Goal: Task Accomplishment & Management: Manage account settings

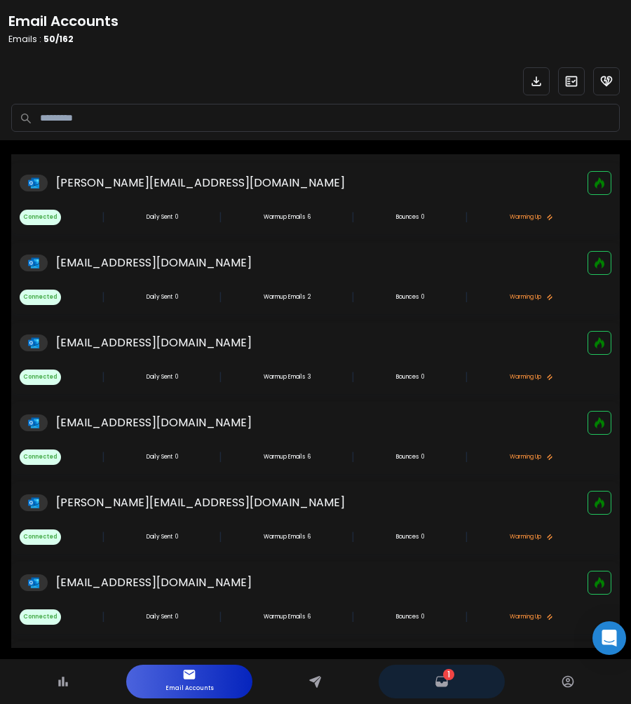
click at [452, 677] on p "1" at bounding box center [448, 674] width 11 height 11
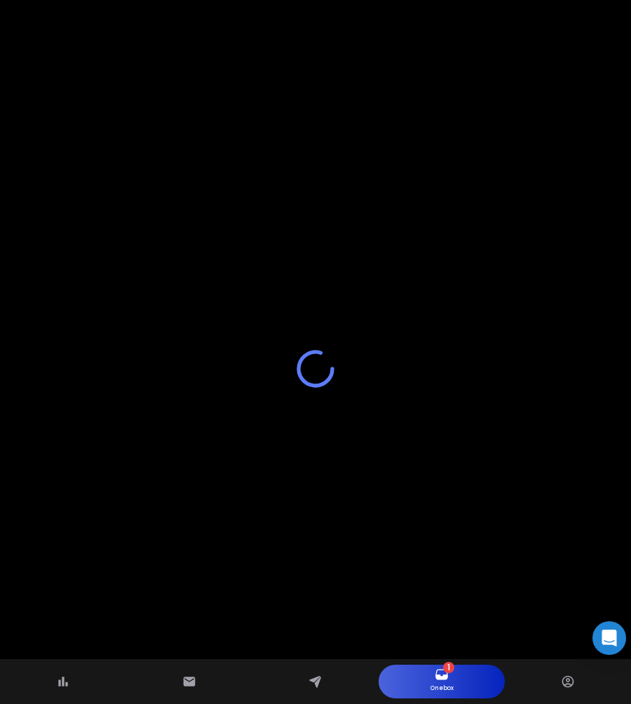
click at [126, 219] on div at bounding box center [315, 369] width 631 height 704
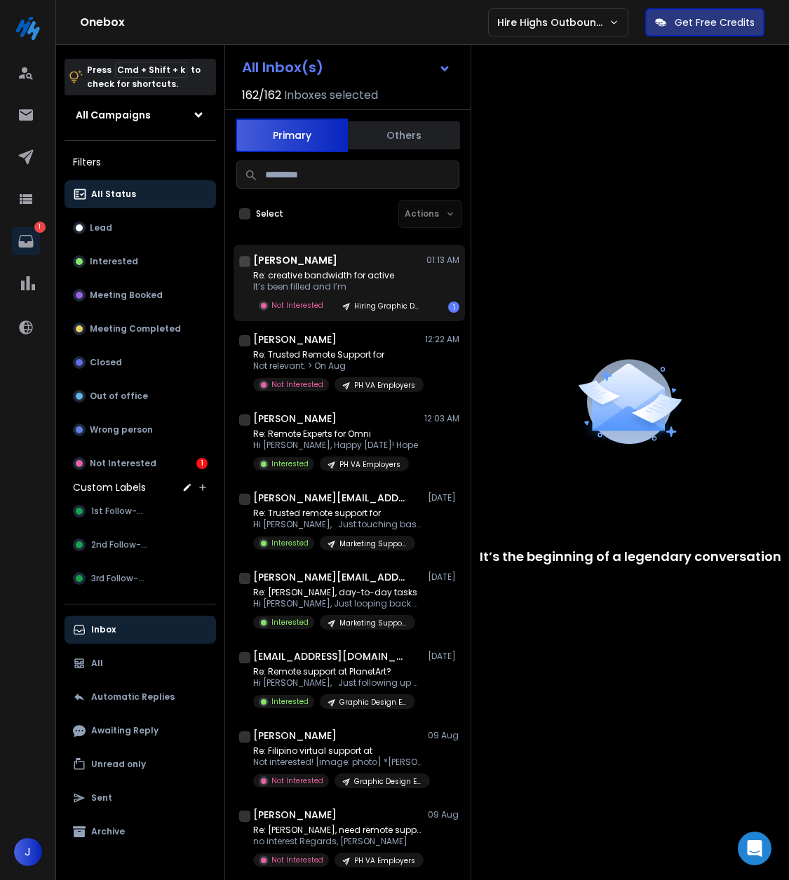
click at [322, 256] on div "Larry Miller 01:13 AM" at bounding box center [356, 260] width 206 height 14
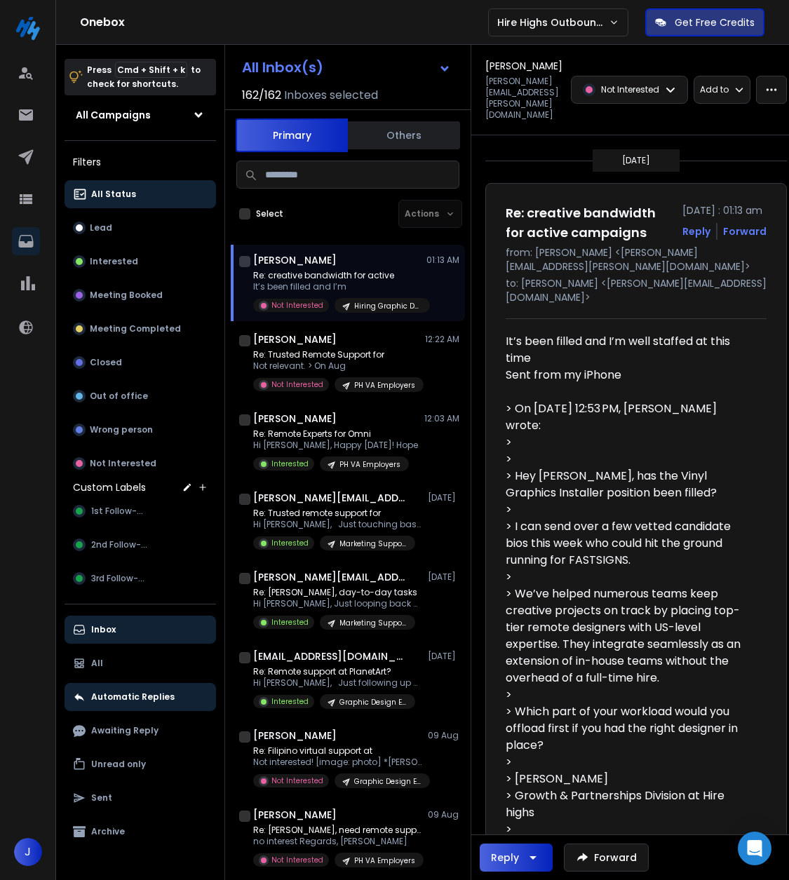
click at [112, 704] on div "Automatic Replies" at bounding box center [124, 697] width 102 height 17
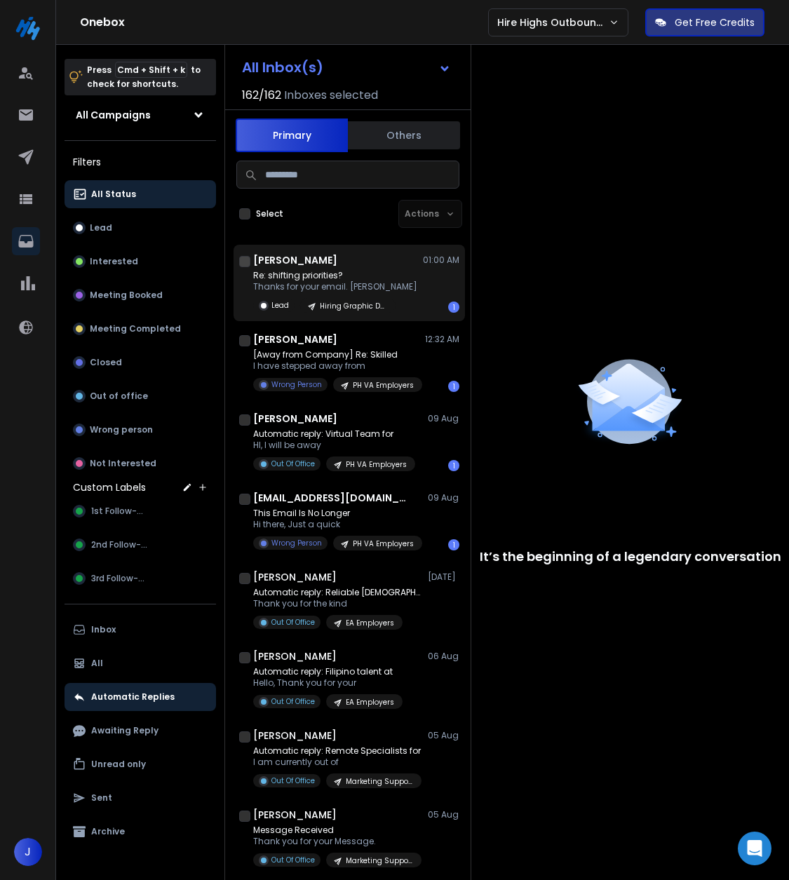
click at [348, 281] on p "Thanks for your email. Scott" at bounding box center [335, 286] width 164 height 11
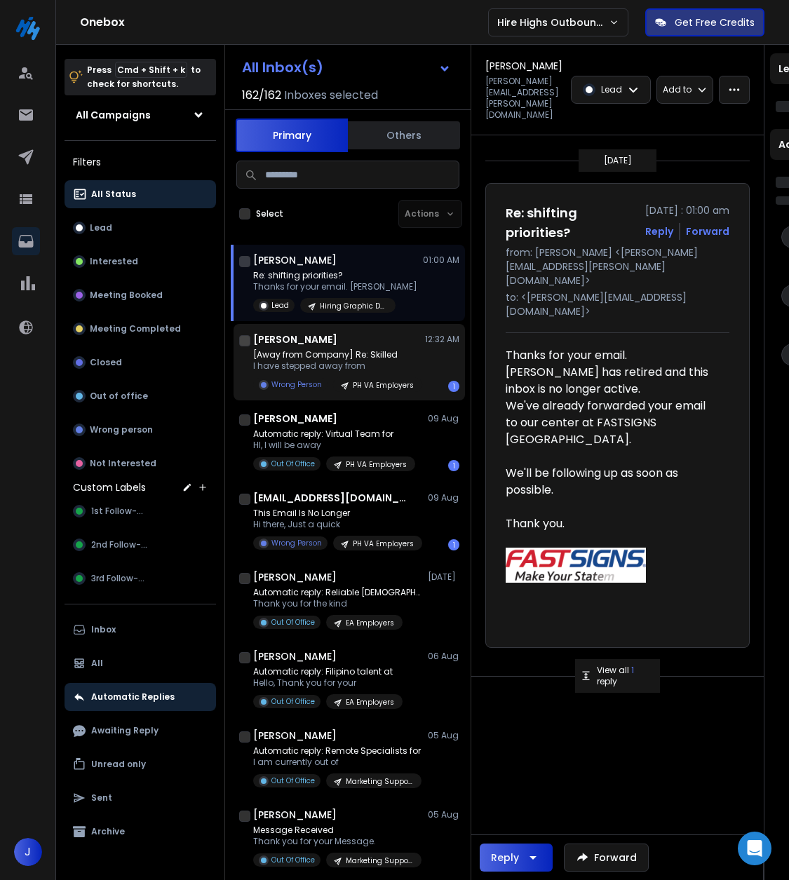
click at [357, 333] on div "Johnlouis Petitbon 12:32 AM" at bounding box center [356, 340] width 206 height 14
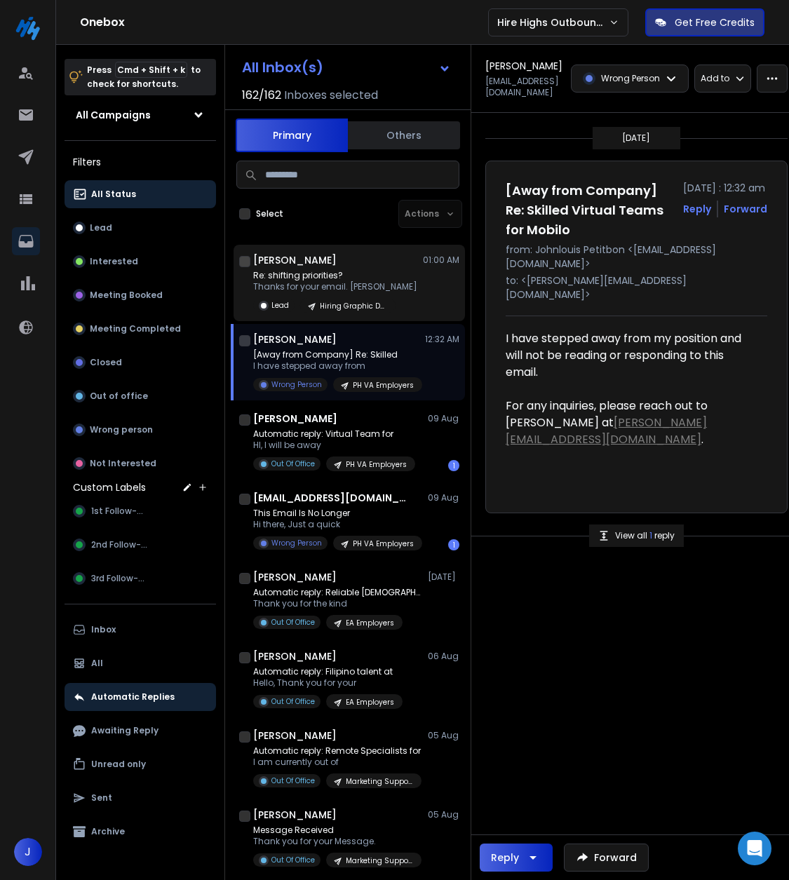
click at [368, 281] on p "Thanks for your email. Scott" at bounding box center [335, 286] width 164 height 11
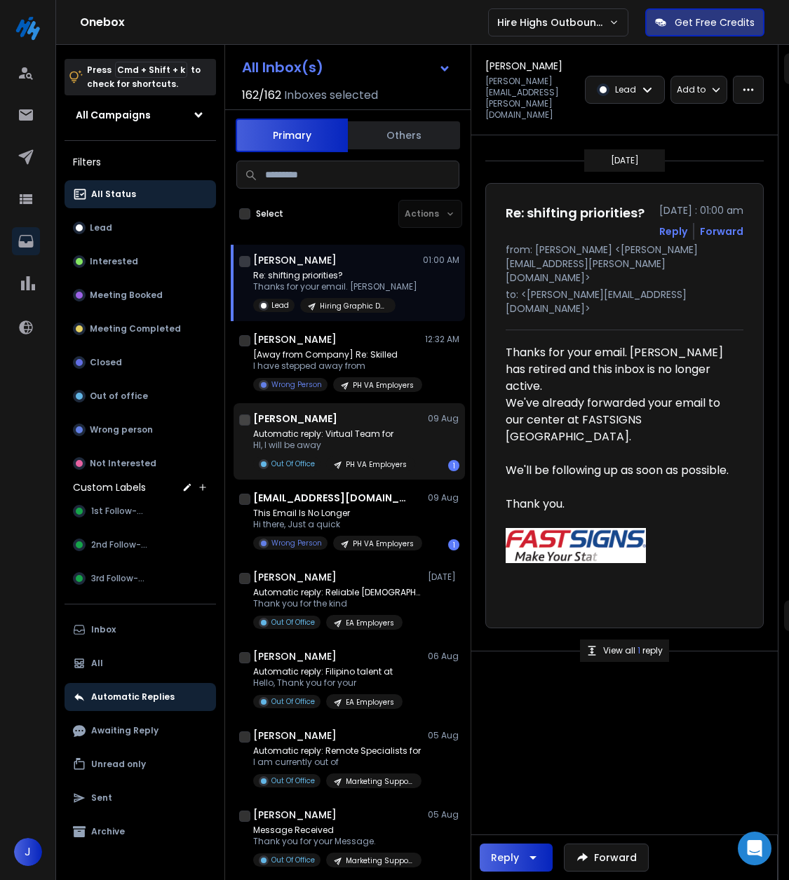
click at [349, 422] on div "Kim Spellman 09 Aug" at bounding box center [356, 419] width 206 height 14
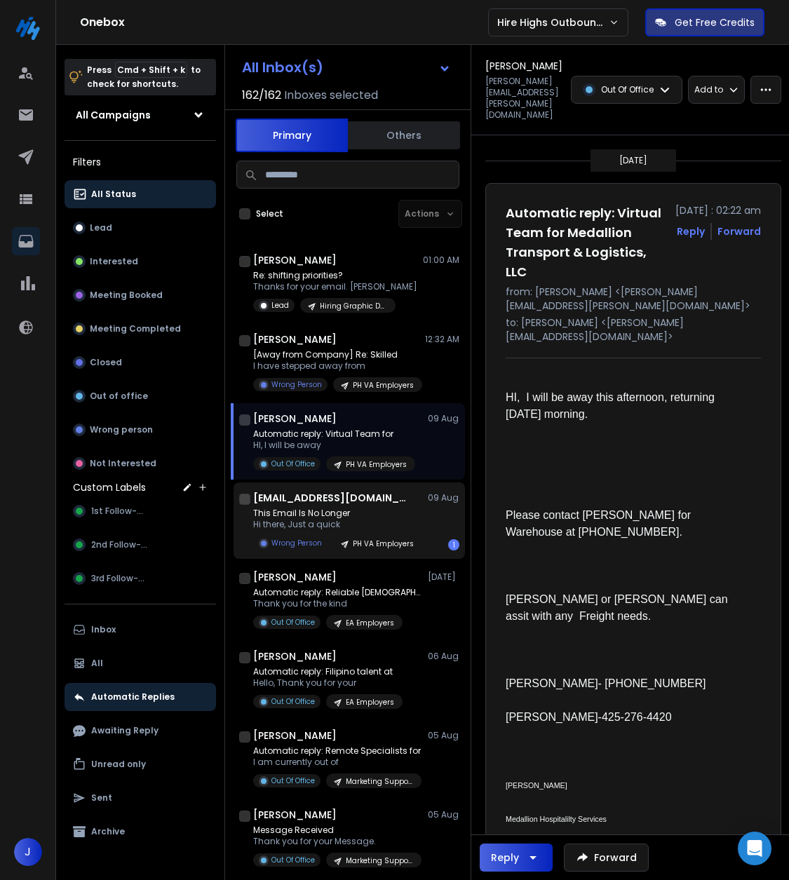
click at [355, 495] on div "gil@dashclicks.com 09 Aug" at bounding box center [356, 498] width 206 height 14
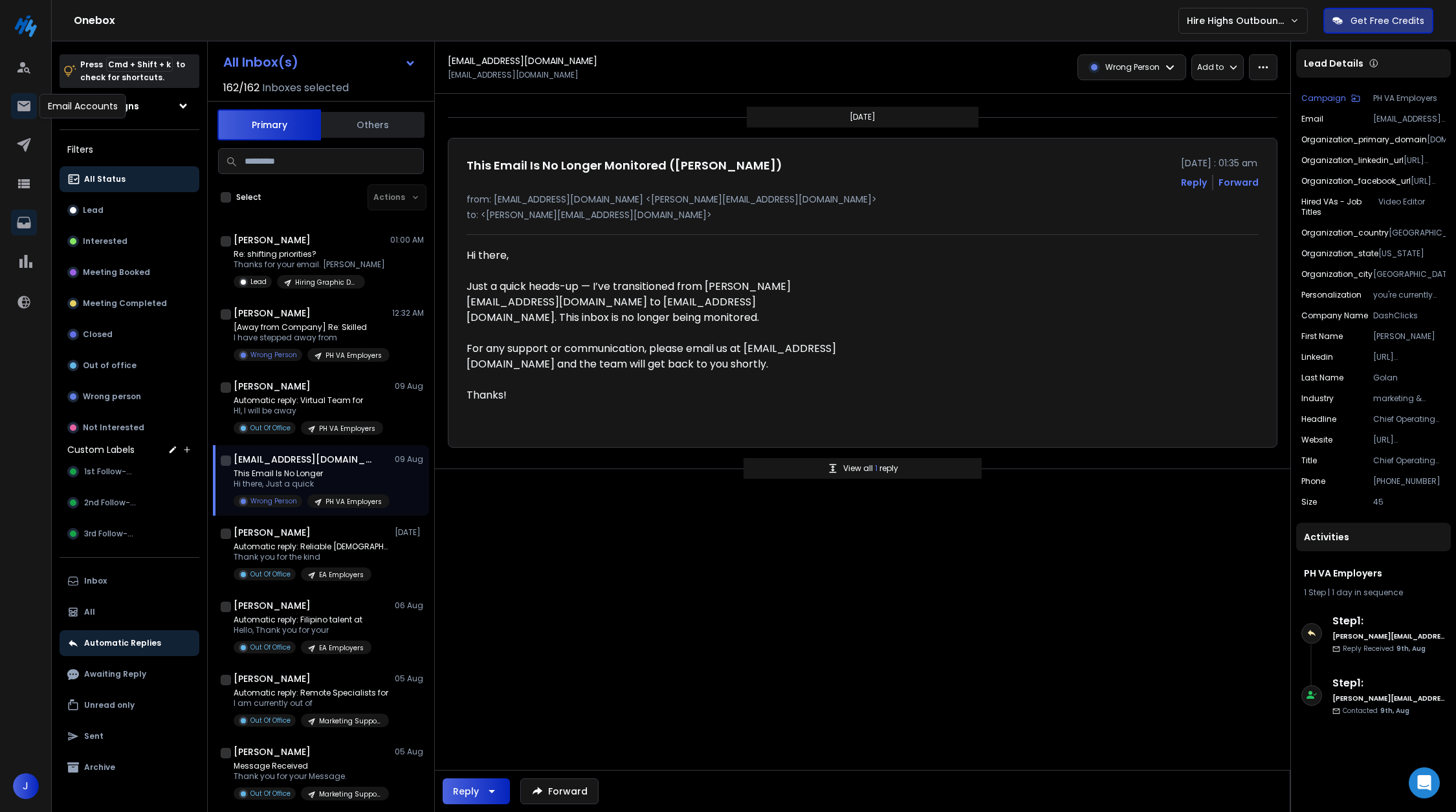
click at [31, 107] on icon at bounding box center [24, 106] width 16 height 16
click at [21, 140] on icon at bounding box center [24, 145] width 16 height 16
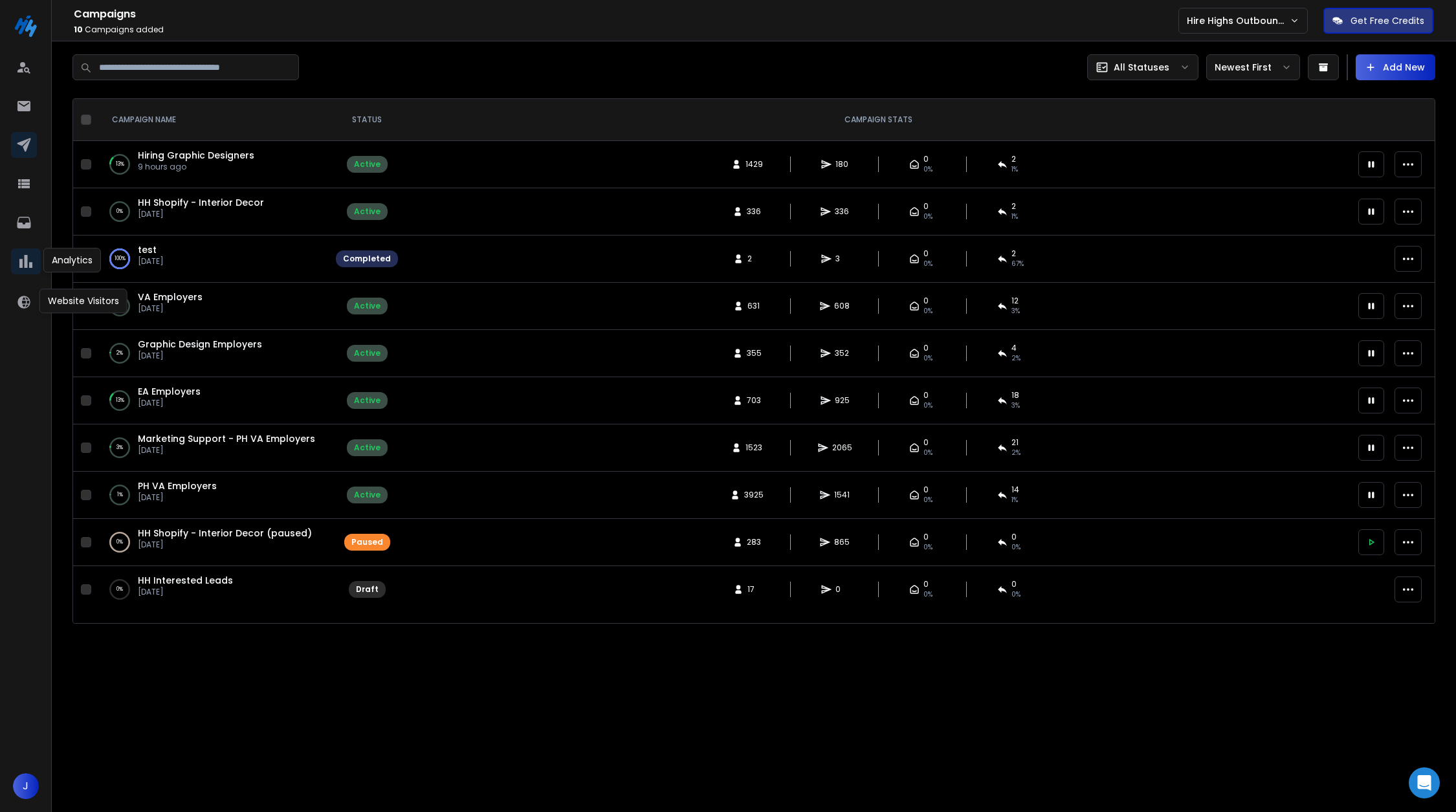
click at [18, 269] on icon at bounding box center [26, 261] width 19 height 19
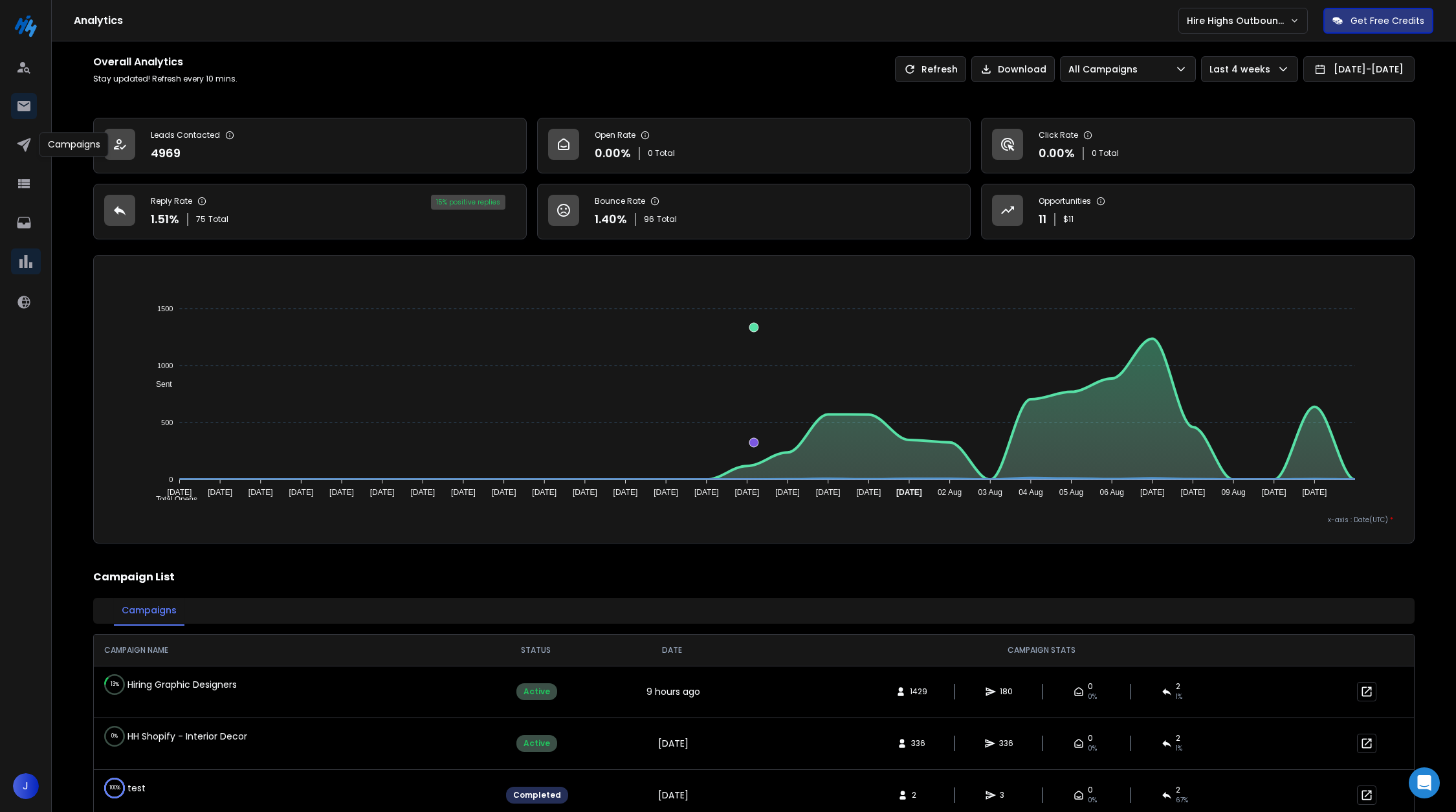
click at [23, 97] on link at bounding box center [24, 106] width 26 height 26
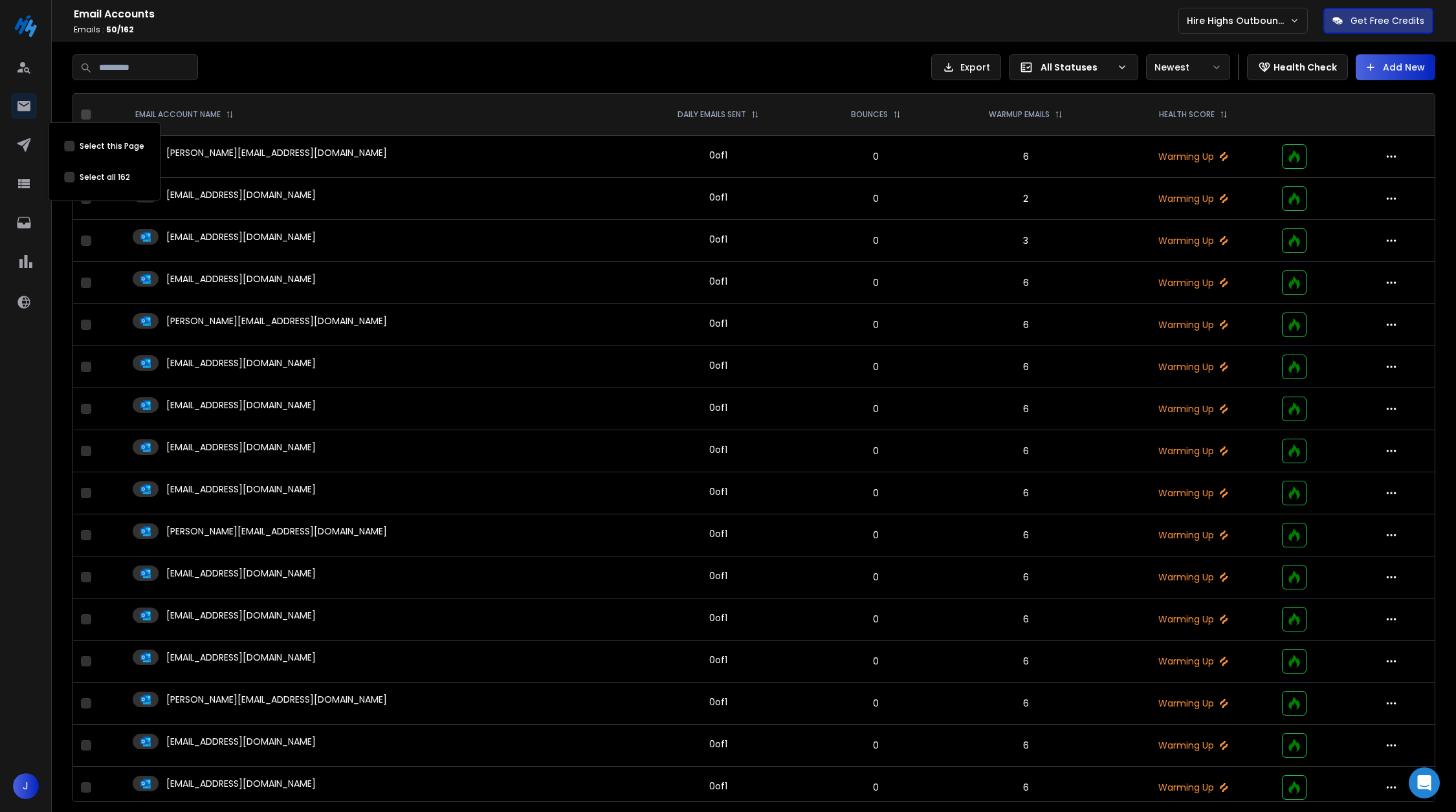
click at [73, 177] on button "Select this Page" at bounding box center [68, 177] width 10 height 10
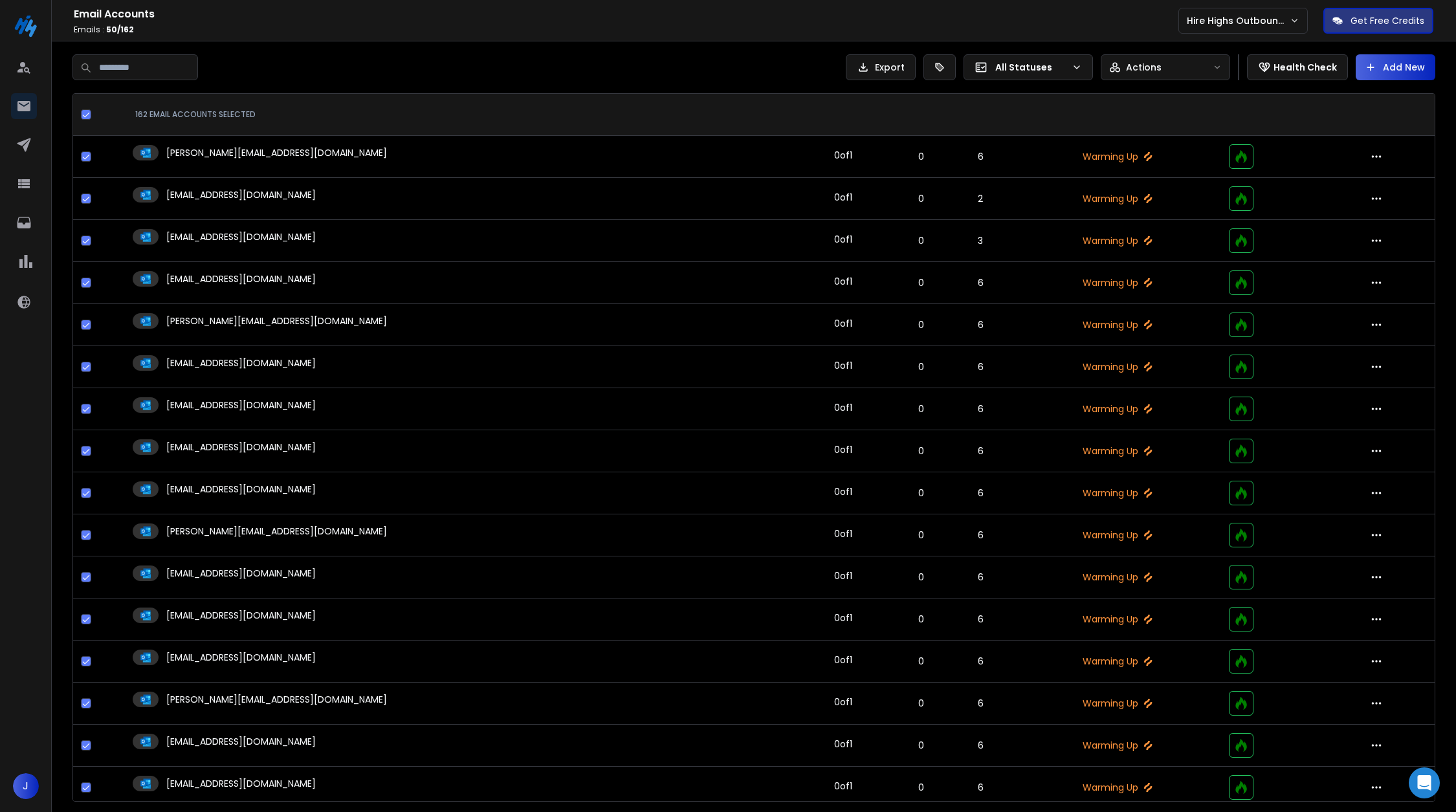
click at [582, 78] on div "All Statuses" at bounding box center [1029, 67] width 129 height 26
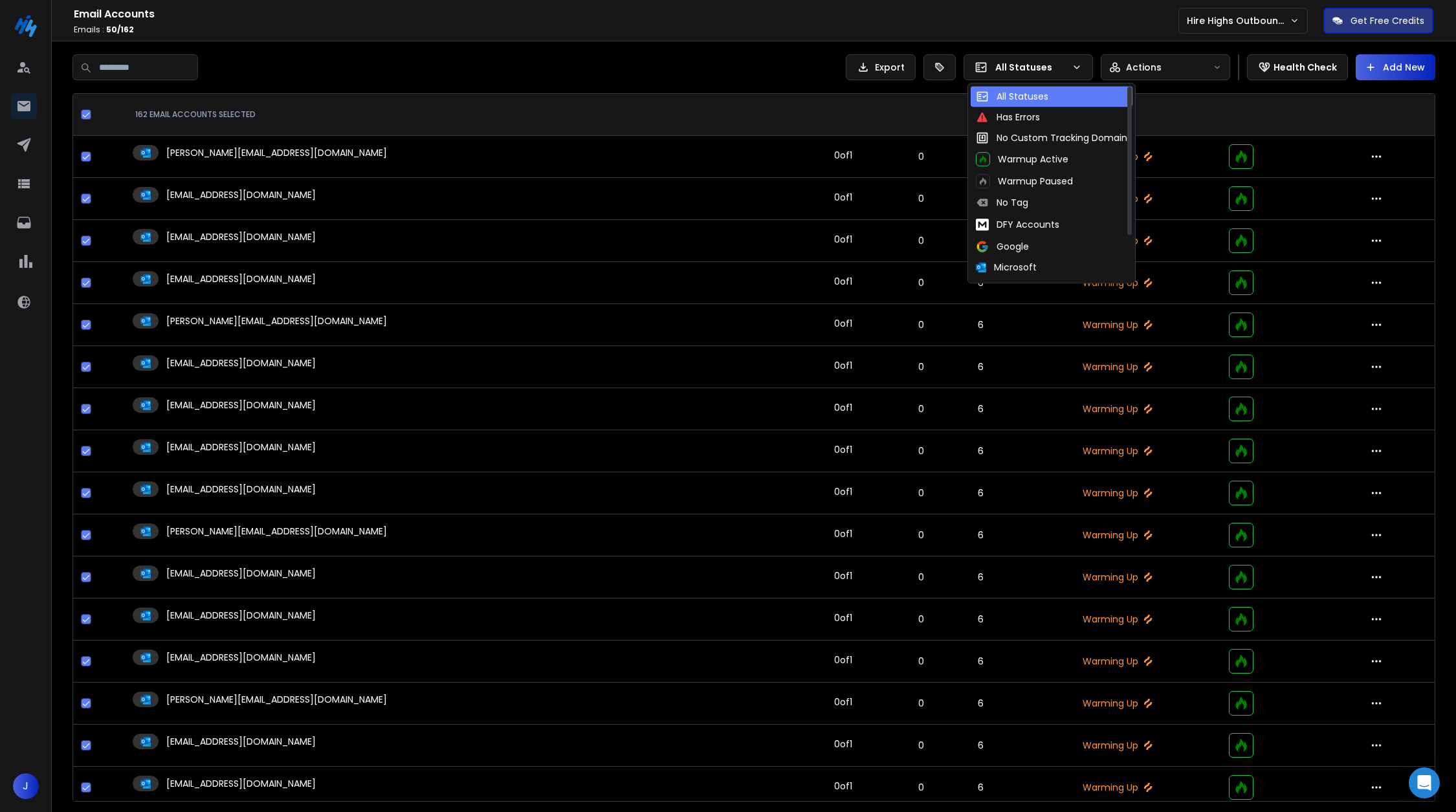
click at [582, 47] on div "Export All Statuses Actions Health Check Add New 162 EMAIL ACCOUNTS SELECTED an…" at bounding box center [754, 428] width 1404 height 773
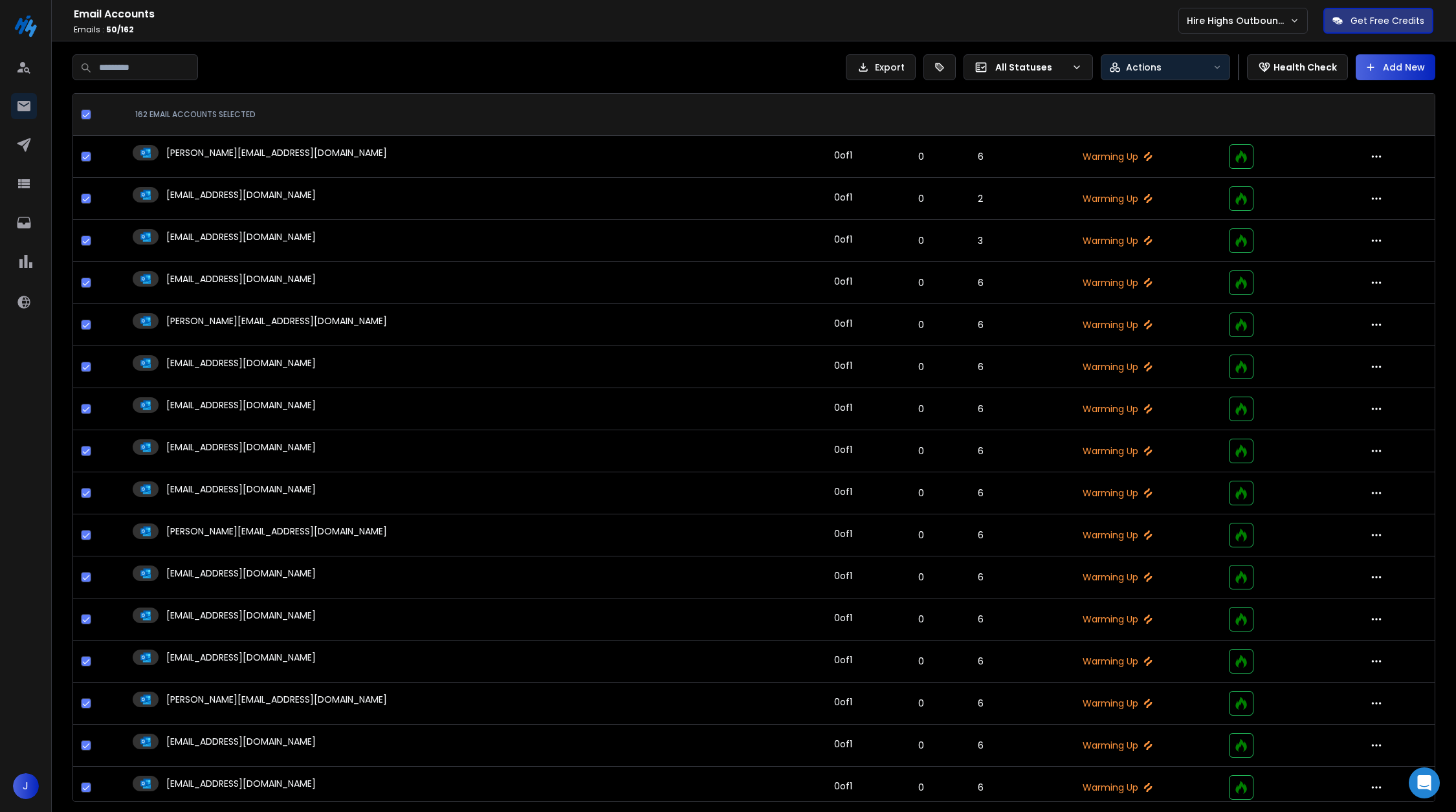
click at [582, 62] on div "Actions" at bounding box center [1158, 67] width 99 height 13
click at [582, 93] on div "Bulk Edit" at bounding box center [1141, 97] width 55 height 13
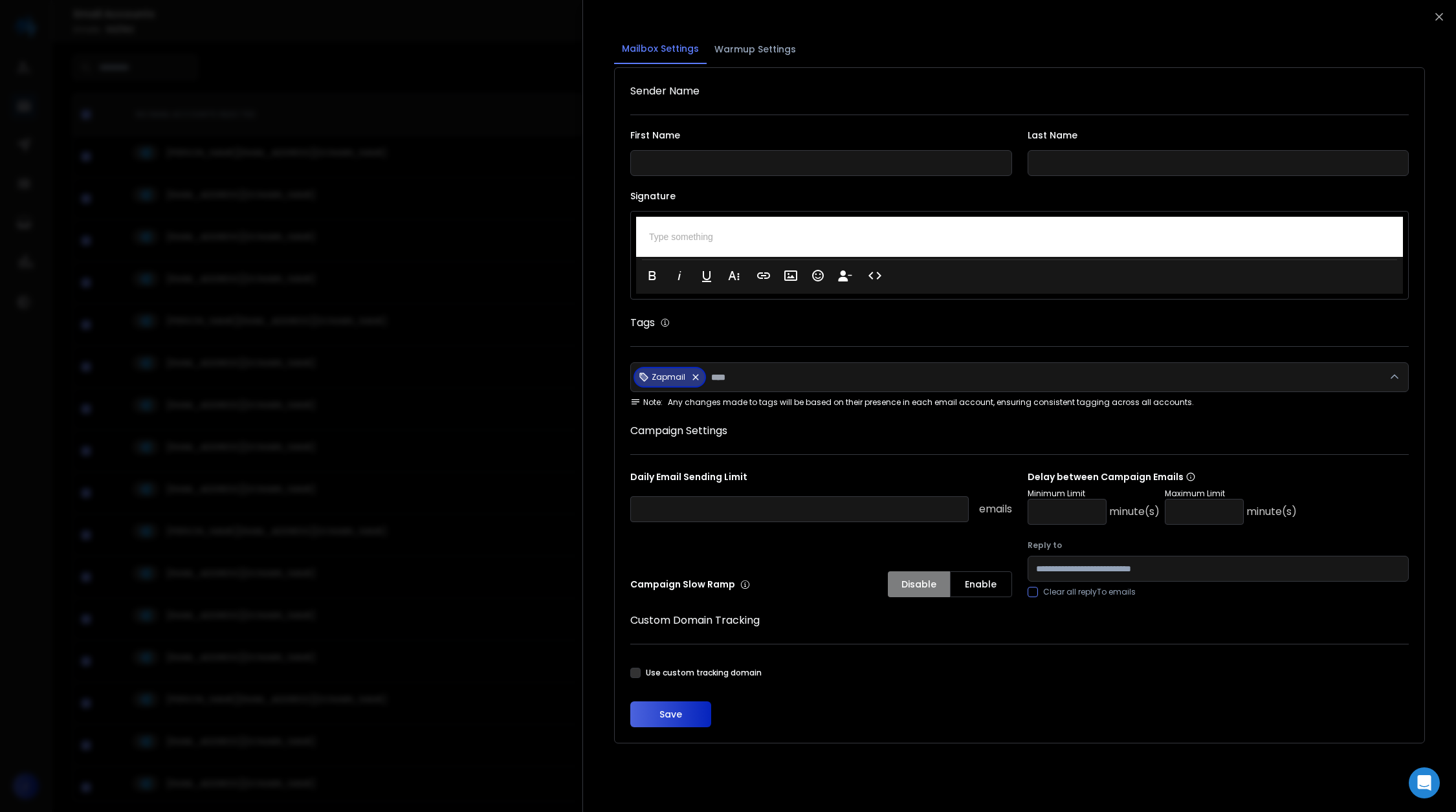
click at [582, 522] on input "number" at bounding box center [1068, 512] width 79 height 26
click at [582, 521] on input "number" at bounding box center [1205, 512] width 79 height 26
type input "*"
type input "**"
click at [582, 500] on input "*" at bounding box center [1068, 512] width 79 height 26
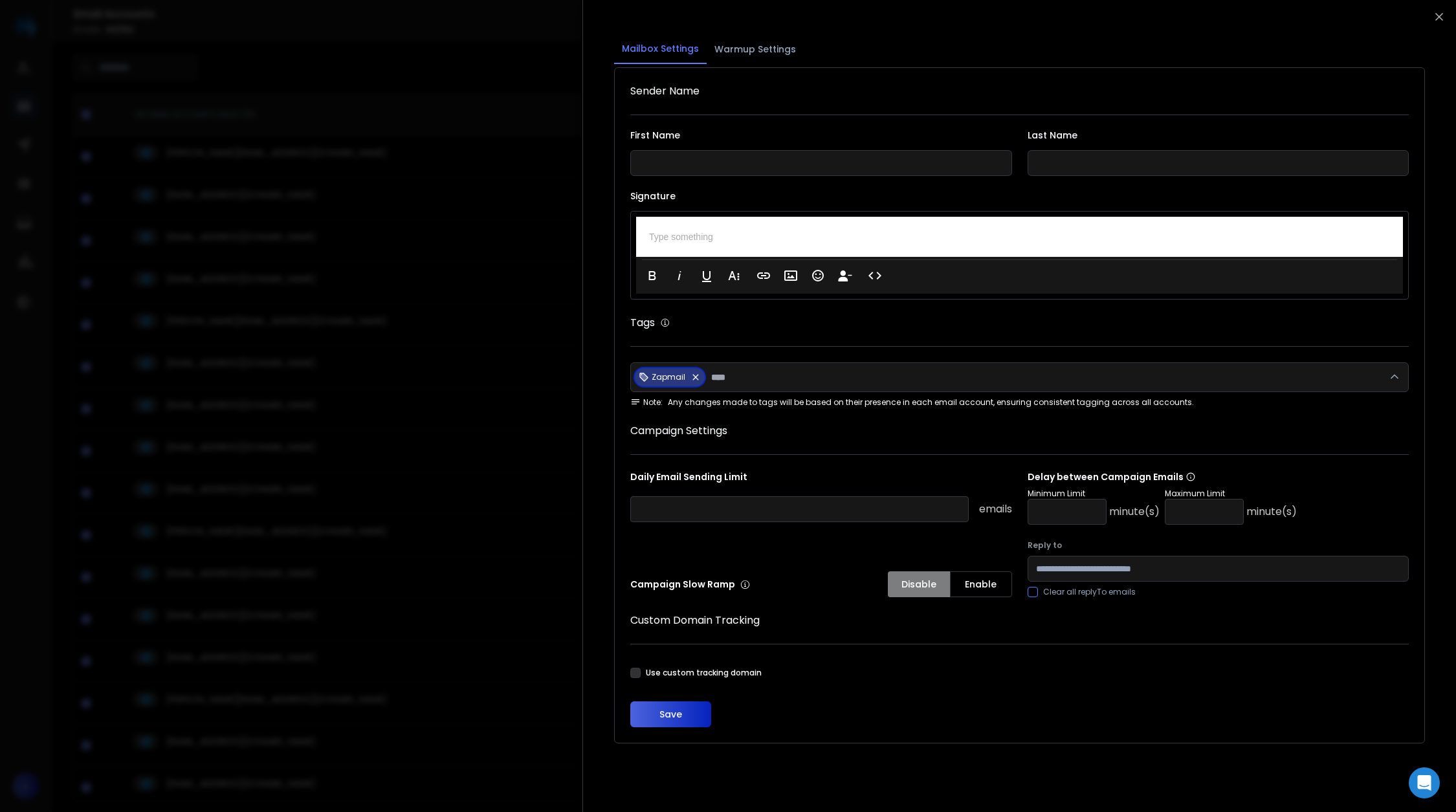
drag, startPoint x: 1069, startPoint y: 511, endPoint x: 1016, endPoint y: 511, distance: 53.0
click at [582, 511] on div "Daily Email Sending Limit emails Delay between Campaign Emails Minimum Limit * …" at bounding box center [1020, 533] width 779 height 126
type input "**"
click at [582, 650] on button "Save" at bounding box center [671, 714] width 81 height 26
click at [550, 448] on div at bounding box center [728, 406] width 1456 height 812
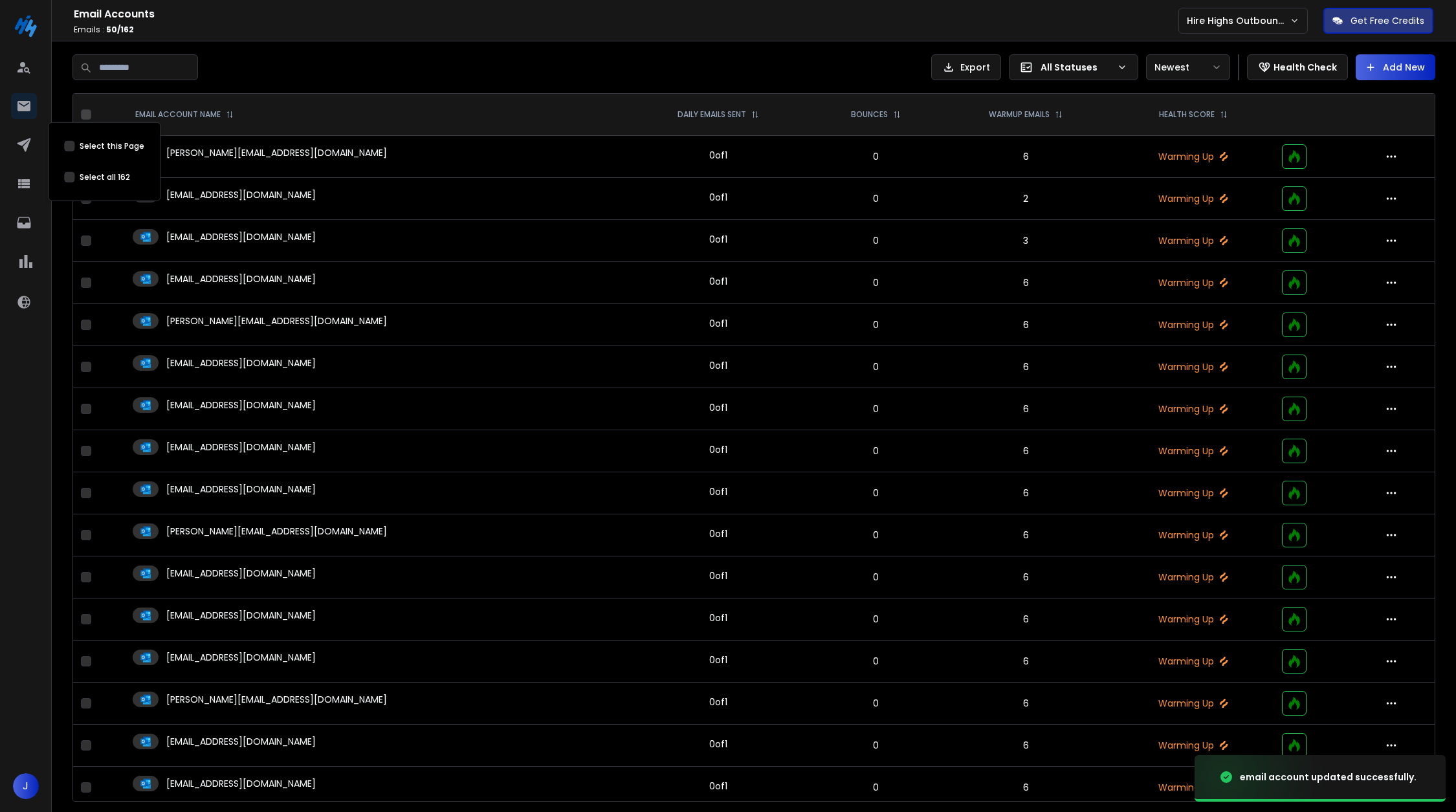
click at [68, 184] on div "Select all 162" at bounding box center [103, 177] width 80 height 26
click at [68, 183] on div "Select all 162" at bounding box center [103, 177] width 80 height 26
click at [72, 178] on button "Select this Page" at bounding box center [68, 177] width 10 height 10
click at [73, 181] on button "Select this Page" at bounding box center [68, 177] width 10 height 10
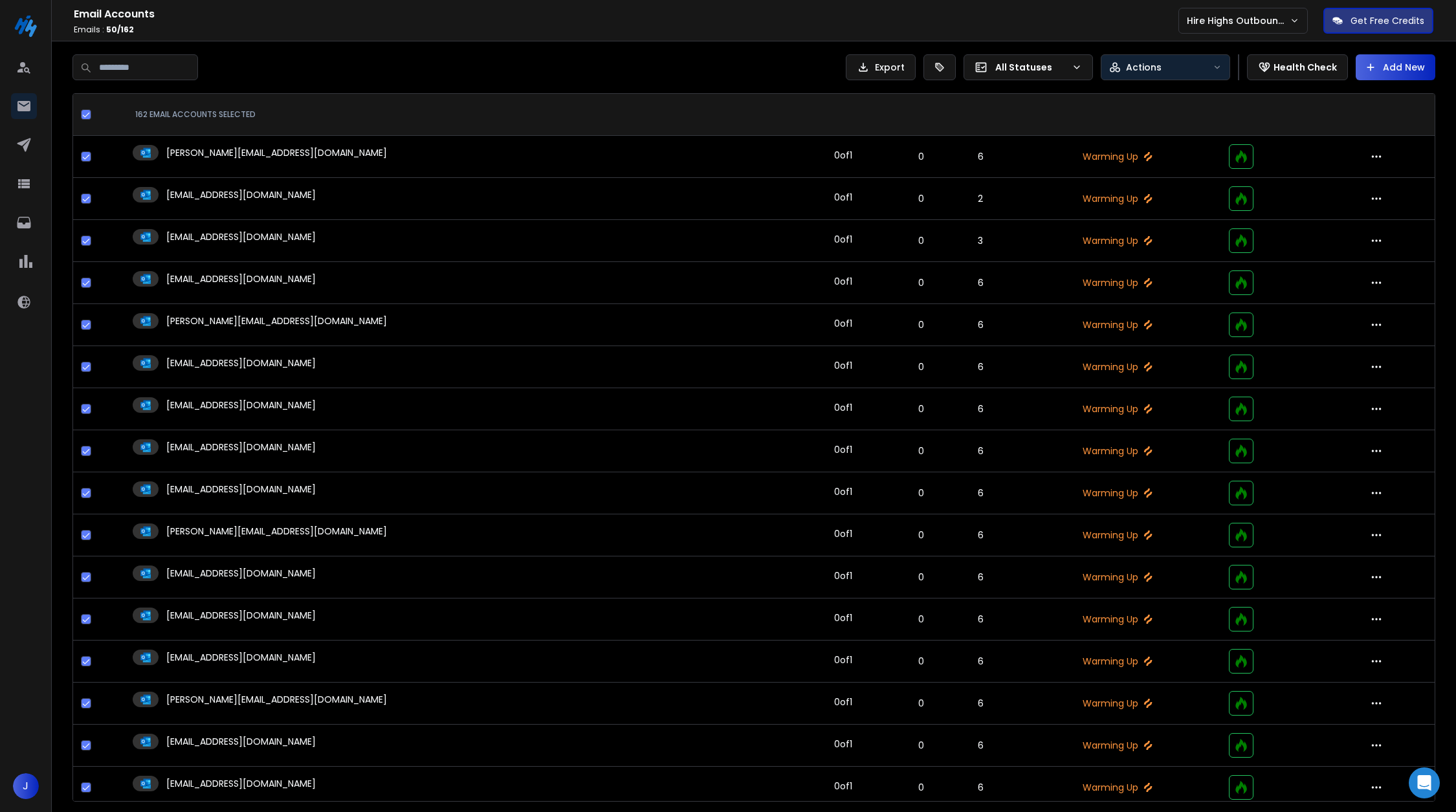
click at [1141, 73] on p "Actions" at bounding box center [1144, 67] width 36 height 13
click at [1140, 92] on div "Bulk Edit" at bounding box center [1141, 97] width 55 height 13
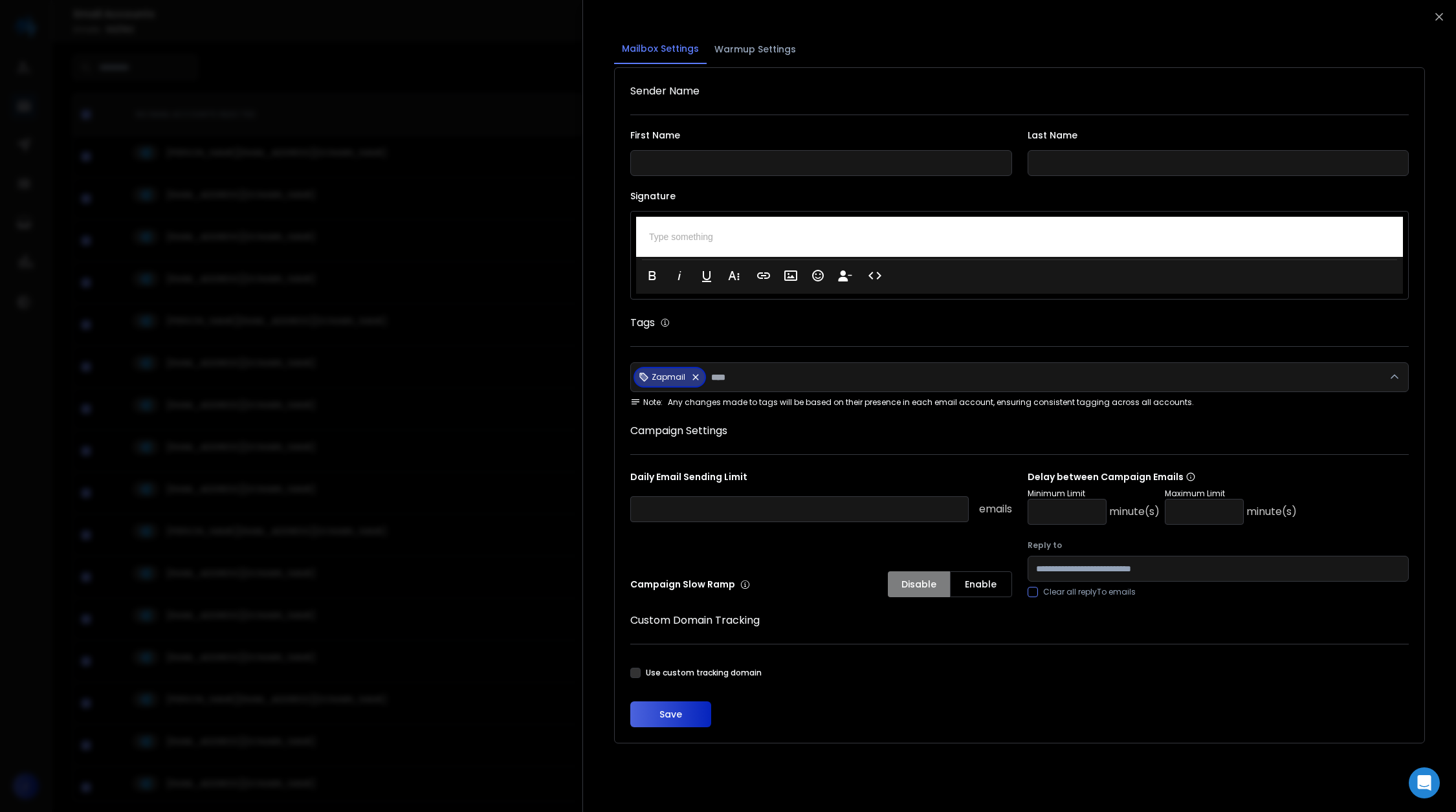
click at [1056, 450] on form "First Name Last Name Signature Type something Clear Formatting Font Family Aria…" at bounding box center [1020, 429] width 779 height 597
click at [1184, 511] on input "number" at bounding box center [1205, 512] width 79 height 26
type input "**"
click at [1059, 518] on input "number" at bounding box center [1068, 512] width 79 height 26
type input "**"
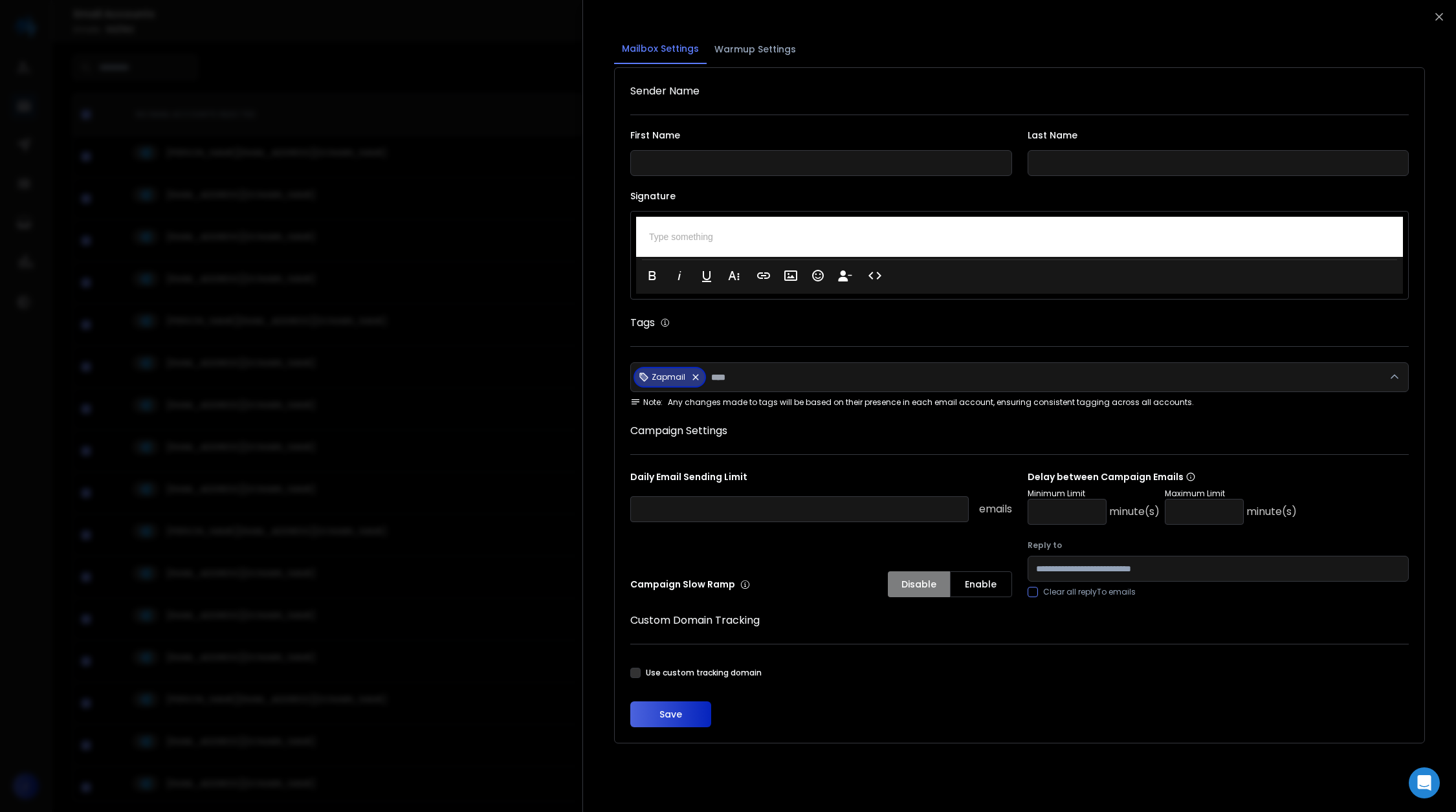
click at [636, 670] on button "Reply to" at bounding box center [635, 673] width 10 height 10
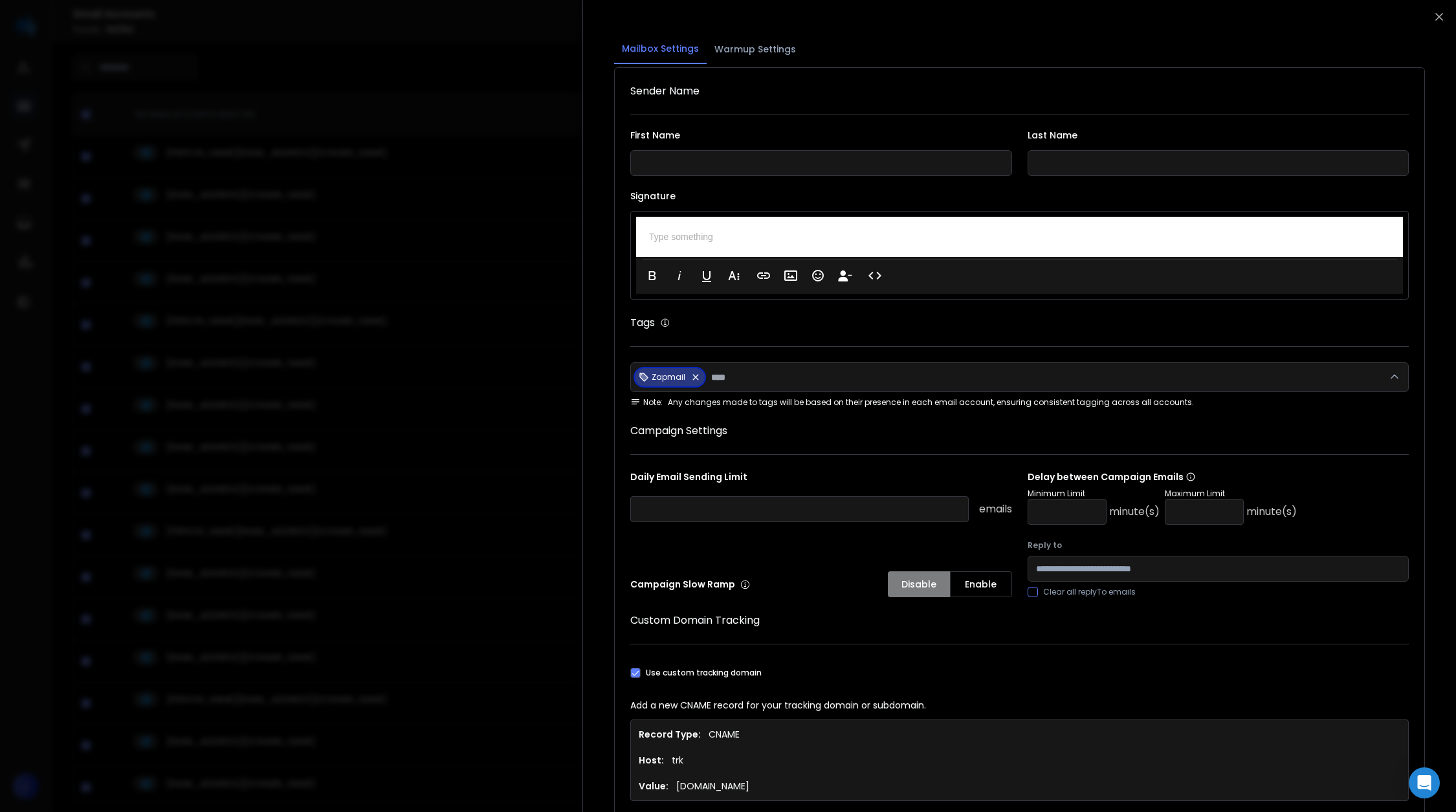
scroll to position [175, 0]
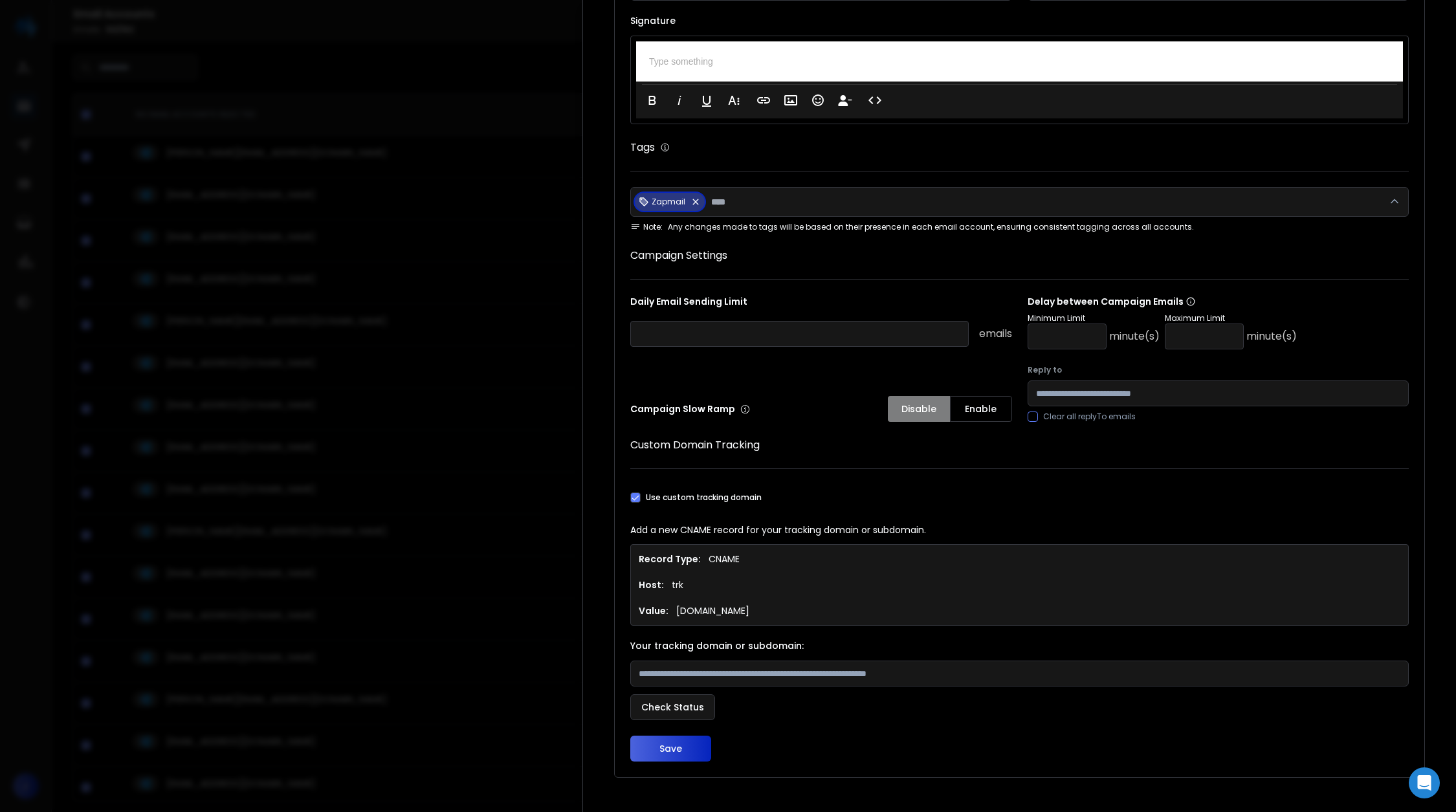
click at [686, 760] on button "Save" at bounding box center [671, 749] width 81 height 26
